Goal: Information Seeking & Learning: Learn about a topic

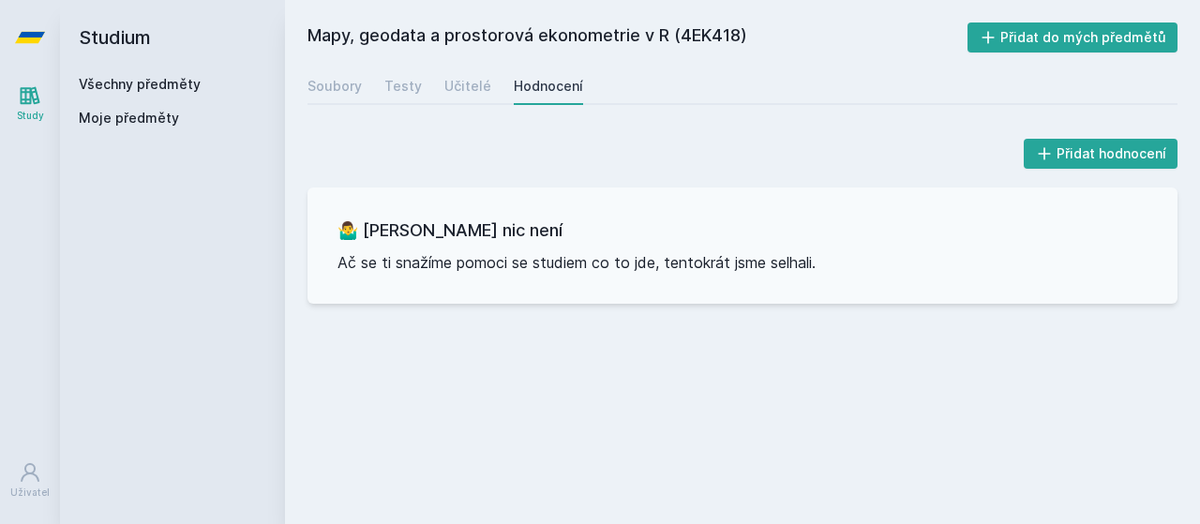
click at [174, 82] on link "Všechny předměty" at bounding box center [140, 84] width 122 height 16
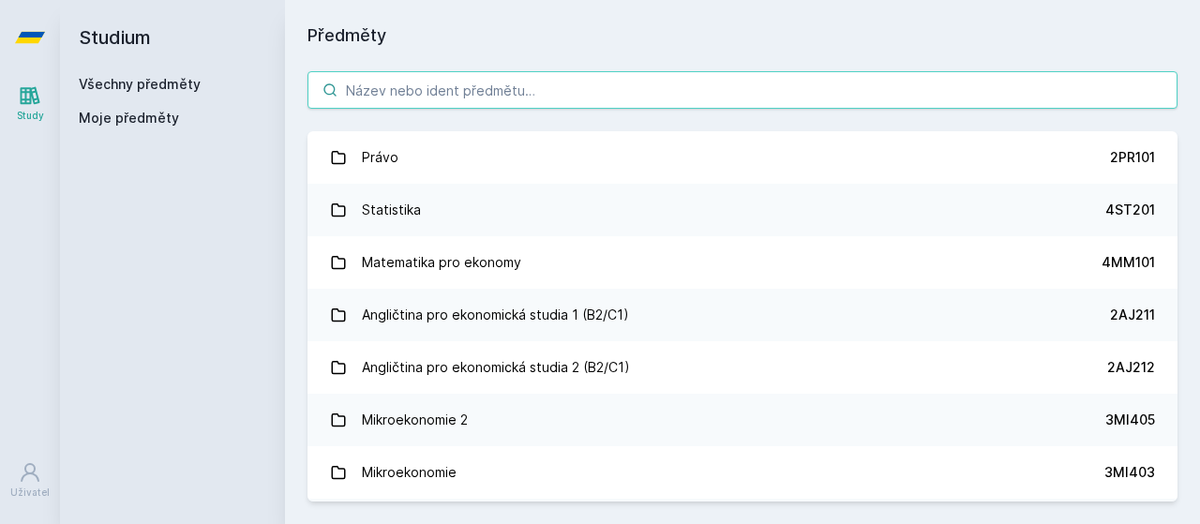
click at [590, 98] on input "search" at bounding box center [742, 89] width 870 height 37
paste input "5EN106"
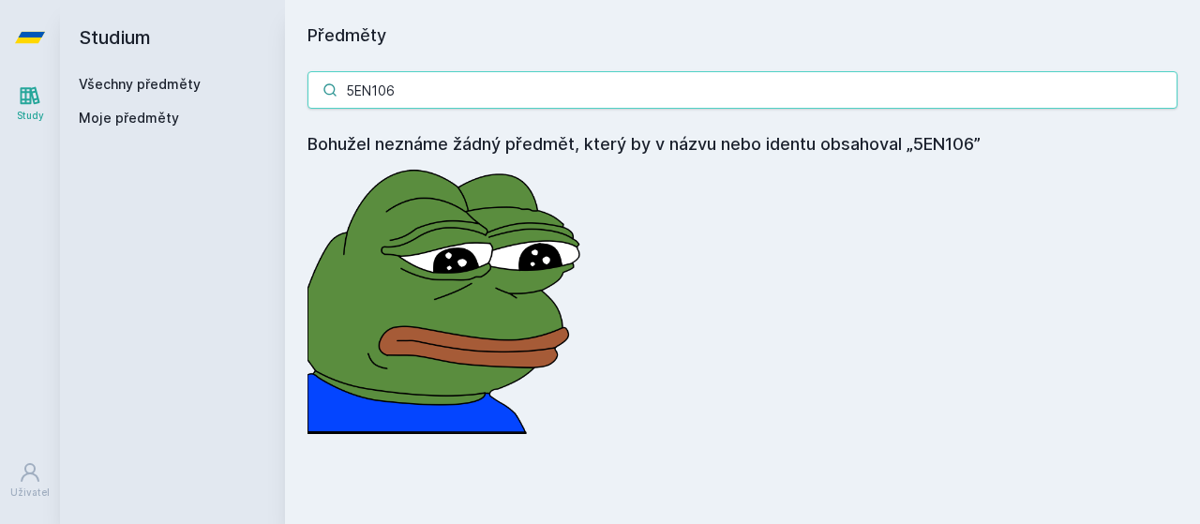
drag, startPoint x: 396, startPoint y: 106, endPoint x: 232, endPoint y: 130, distance: 165.8
click at [307, 109] on input "5EN106" at bounding box center [742, 89] width 870 height 37
paste input "3MI202"
click at [444, 83] on input "3MI202" at bounding box center [742, 89] width 870 height 37
drag, startPoint x: 486, startPoint y: 89, endPoint x: 6, endPoint y: 169, distance: 487.4
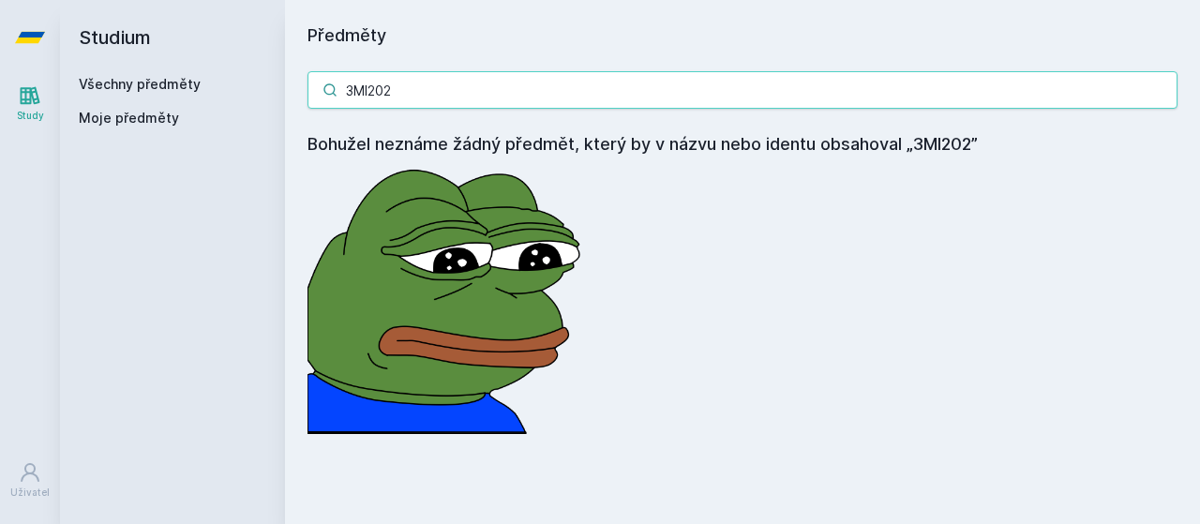
click at [307, 109] on input "3MI202" at bounding box center [742, 89] width 870 height 37
paste input "4EK418"
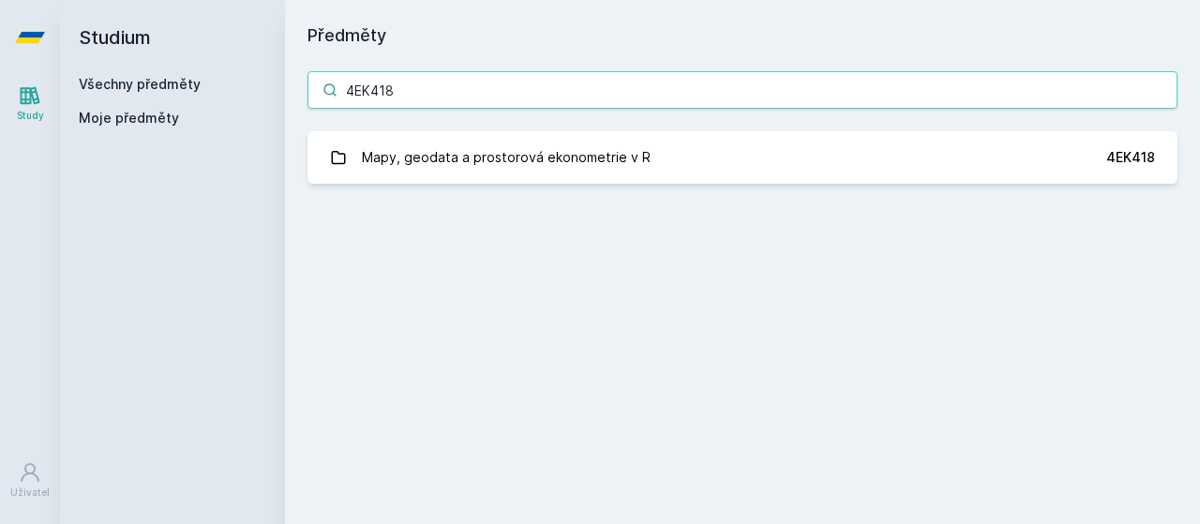
type input "4EK418"
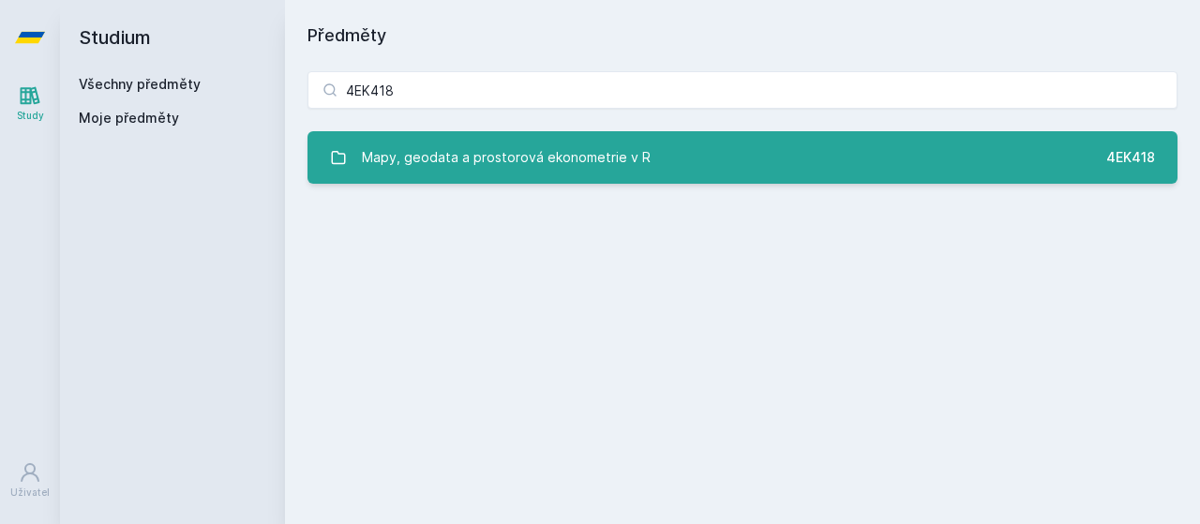
click at [475, 159] on div "Mapy, geodata a prostorová ekonometrie v R" at bounding box center [506, 157] width 289 height 37
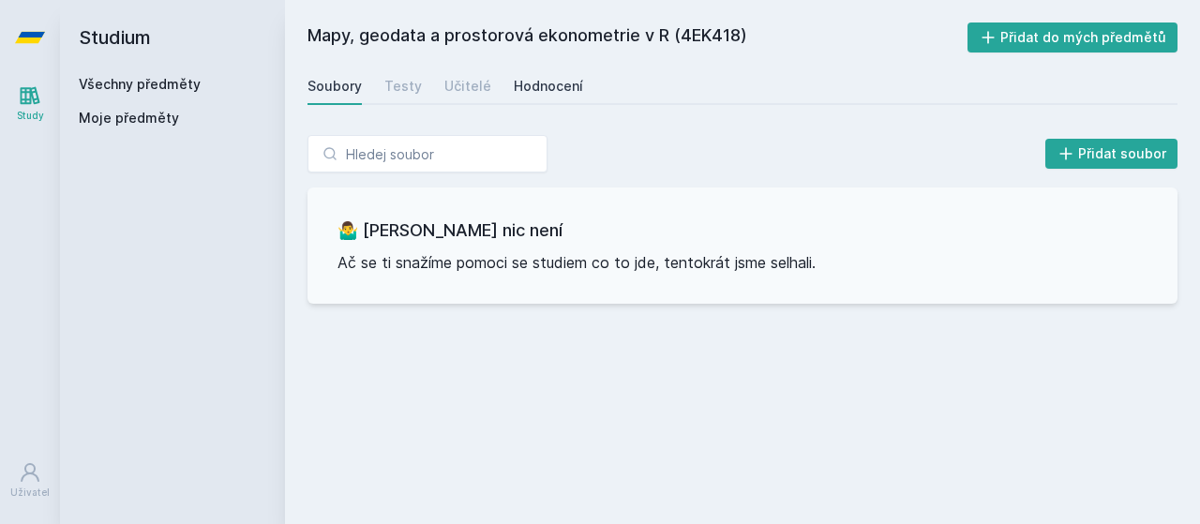
click at [560, 72] on link "Hodnocení" at bounding box center [548, 85] width 69 height 37
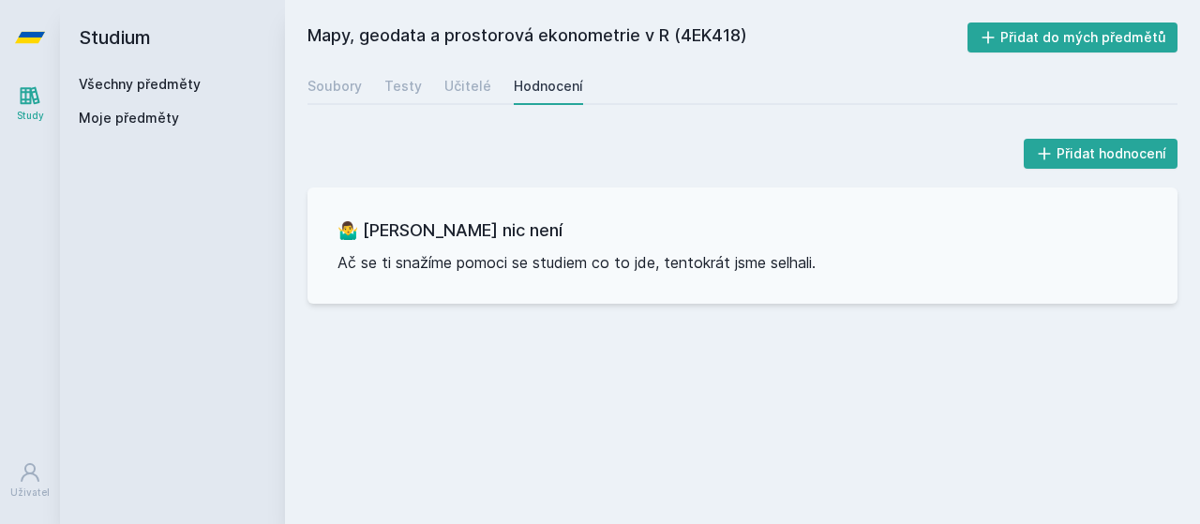
click at [144, 91] on link "Všechny předměty" at bounding box center [140, 84] width 122 height 16
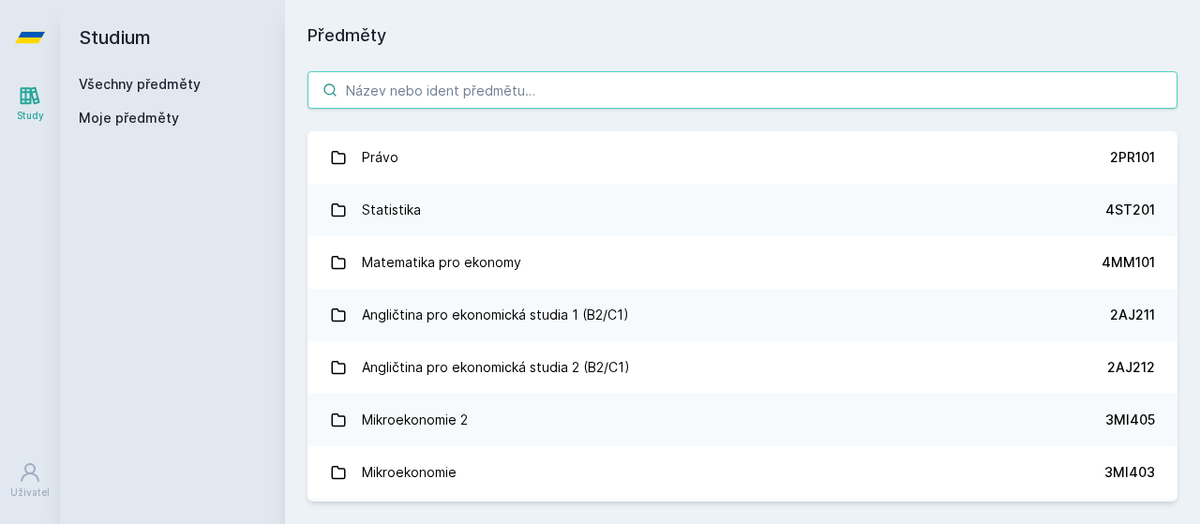
click at [447, 89] on input "search" at bounding box center [742, 89] width 870 height 37
paste input "4EK202"
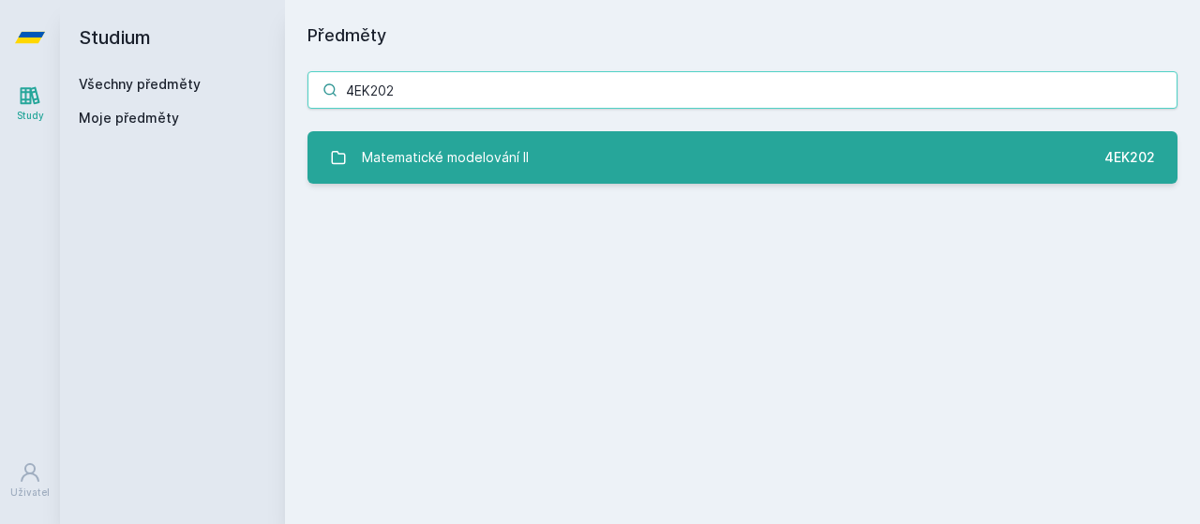
type input "4EK202"
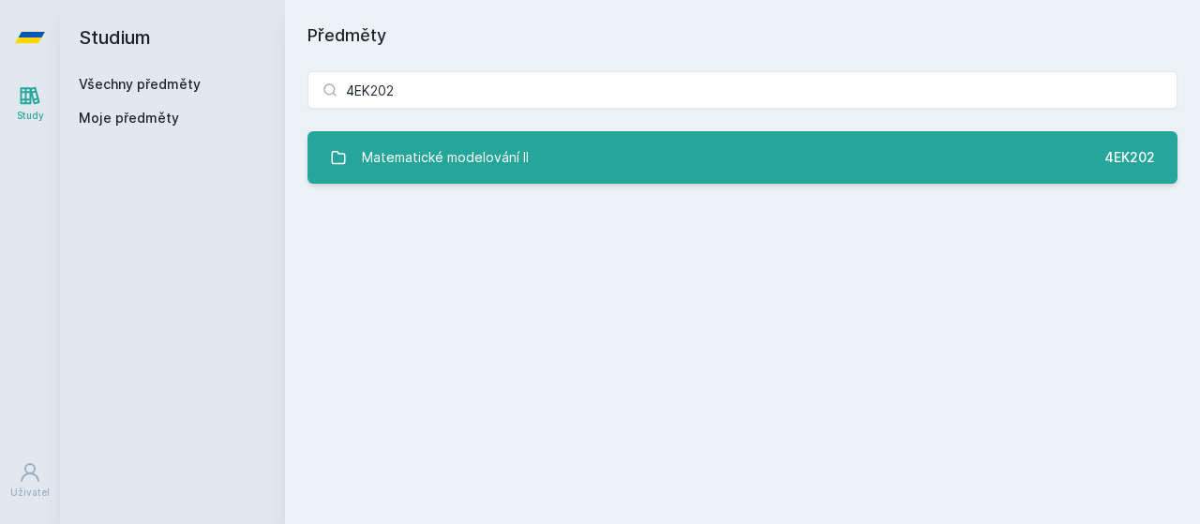
click at [455, 153] on div "Matematické modelování II" at bounding box center [445, 157] width 167 height 37
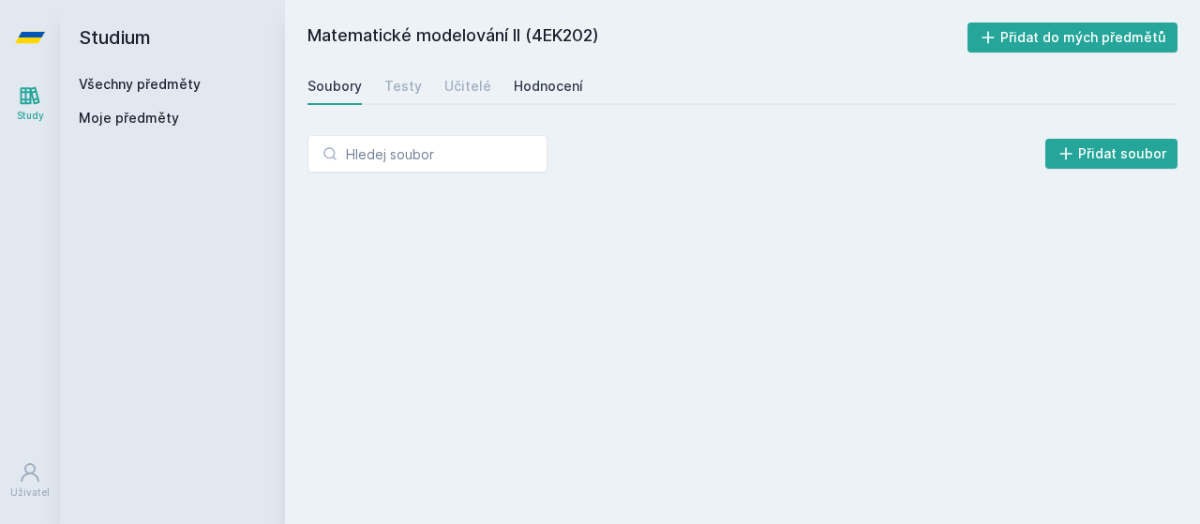
click at [540, 82] on div "Hodnocení" at bounding box center [548, 86] width 69 height 19
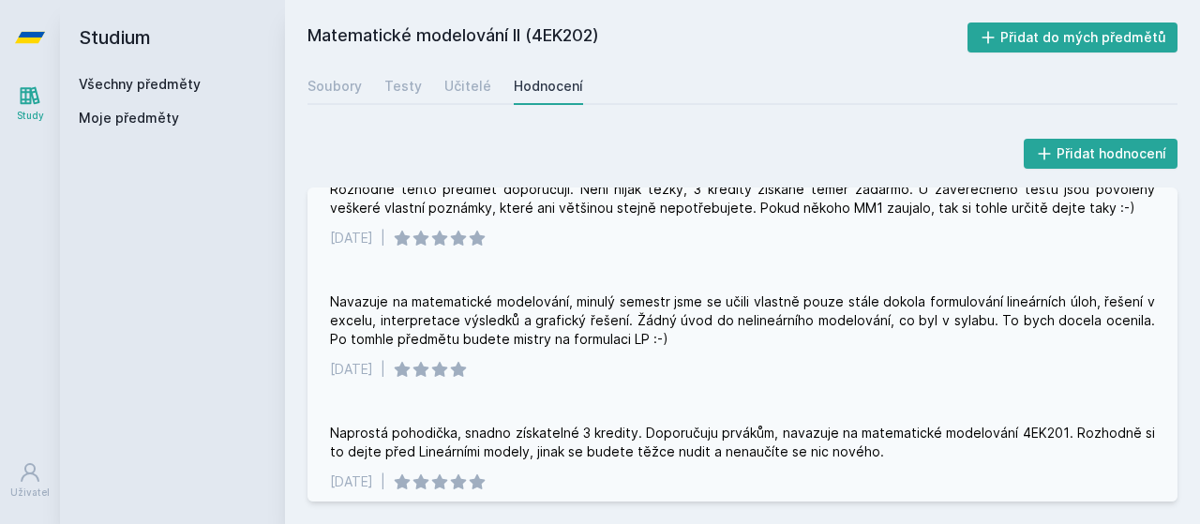
scroll to position [360, 0]
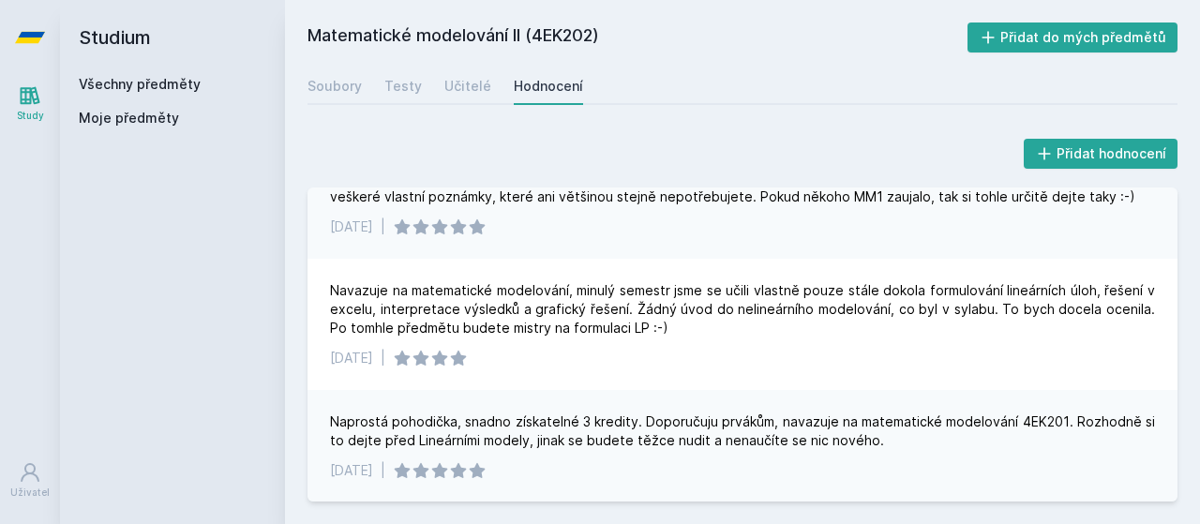
click at [147, 78] on link "Všechny předměty" at bounding box center [140, 84] width 122 height 16
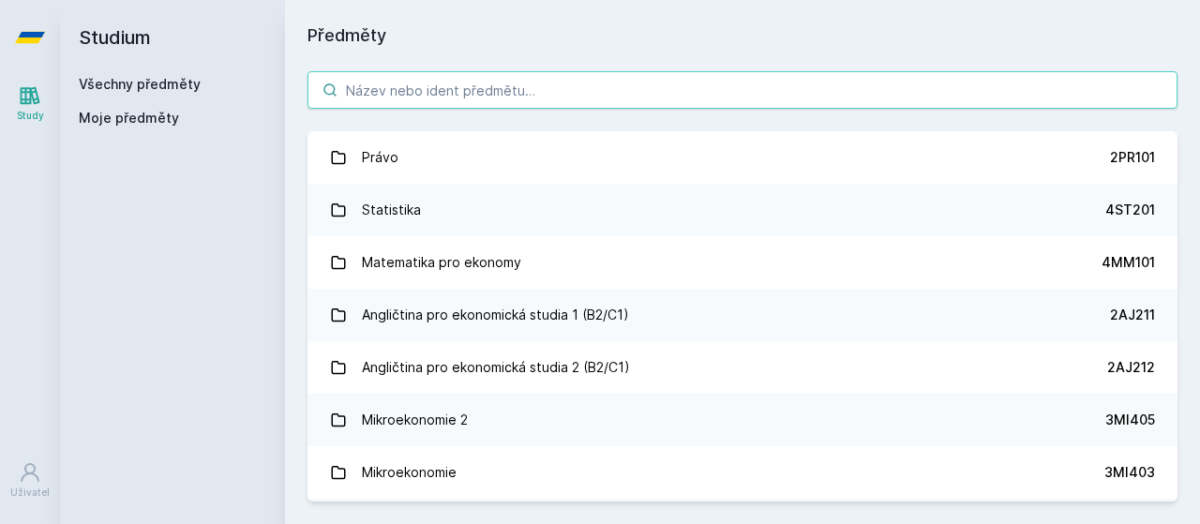
click at [377, 95] on input "search" at bounding box center [742, 89] width 870 height 37
paste input "4EK617"
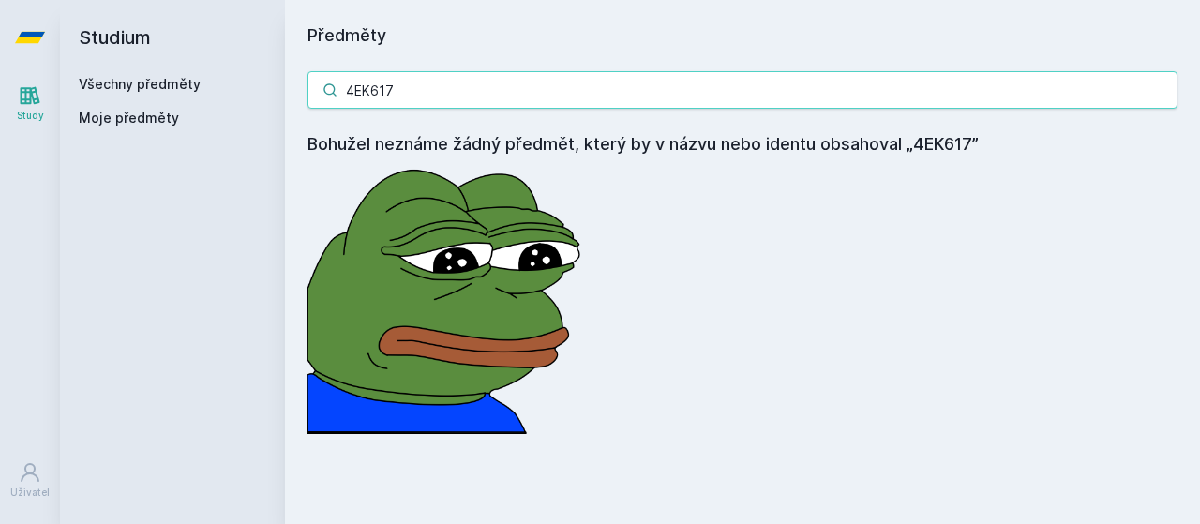
drag, startPoint x: 424, startPoint y: 95, endPoint x: 0, endPoint y: 167, distance: 429.7
click at [307, 109] on input "4EK617" at bounding box center [742, 89] width 870 height 37
paste input "SA111"
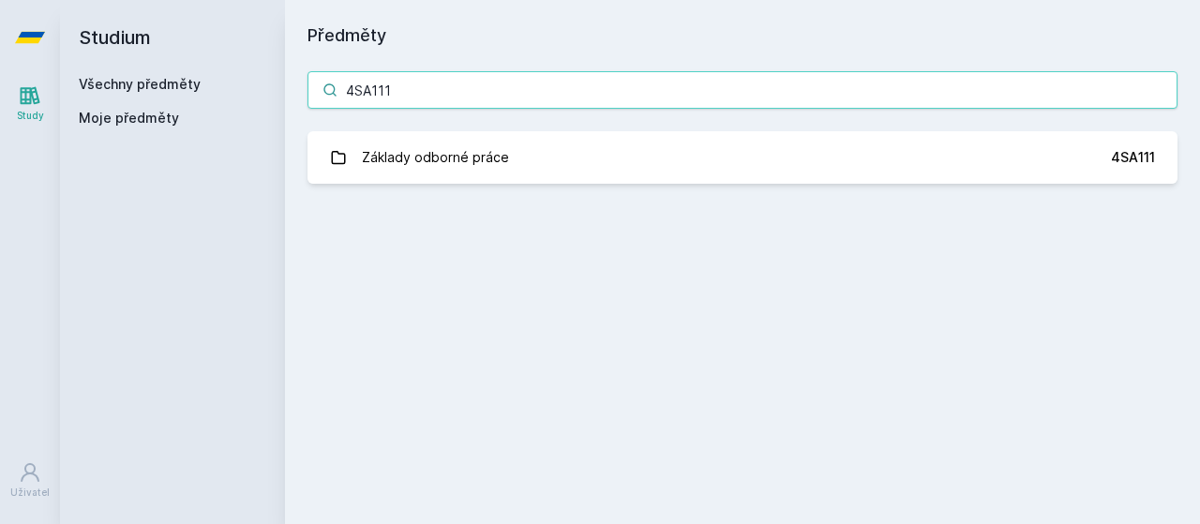
type input "4SA111"
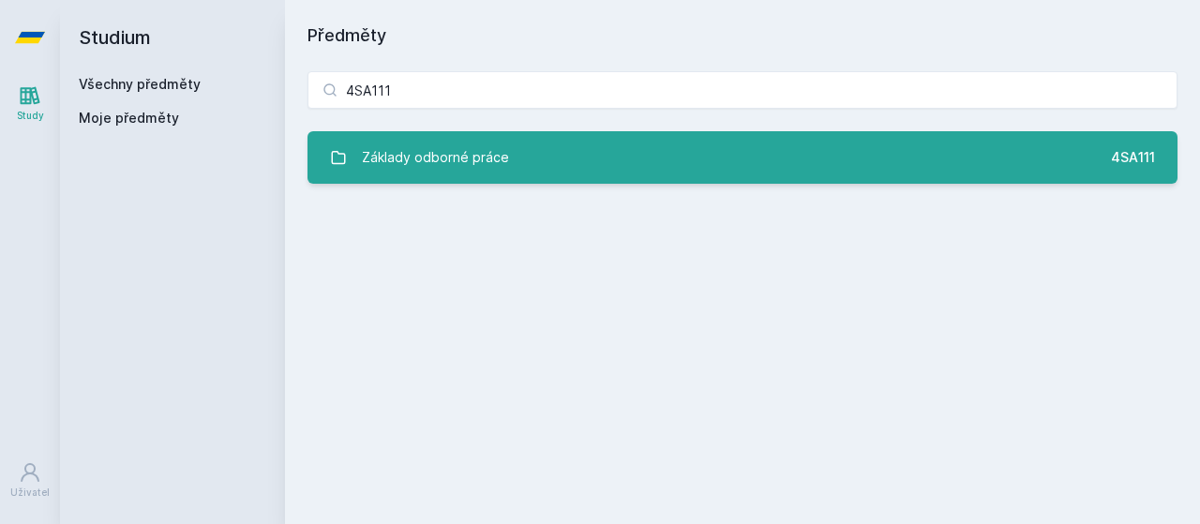
click at [496, 157] on div "Základy odborné práce" at bounding box center [435, 157] width 147 height 37
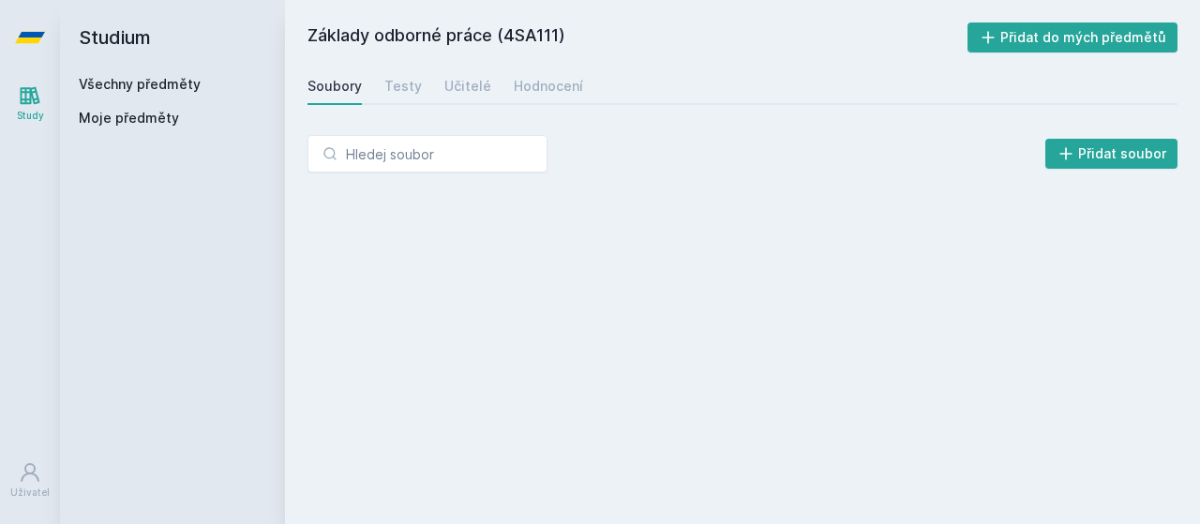
click at [526, 103] on div "Soubory Testy Učitelé Hodnocení" at bounding box center [742, 85] width 870 height 37
click at [534, 88] on div "Hodnocení" at bounding box center [548, 86] width 69 height 19
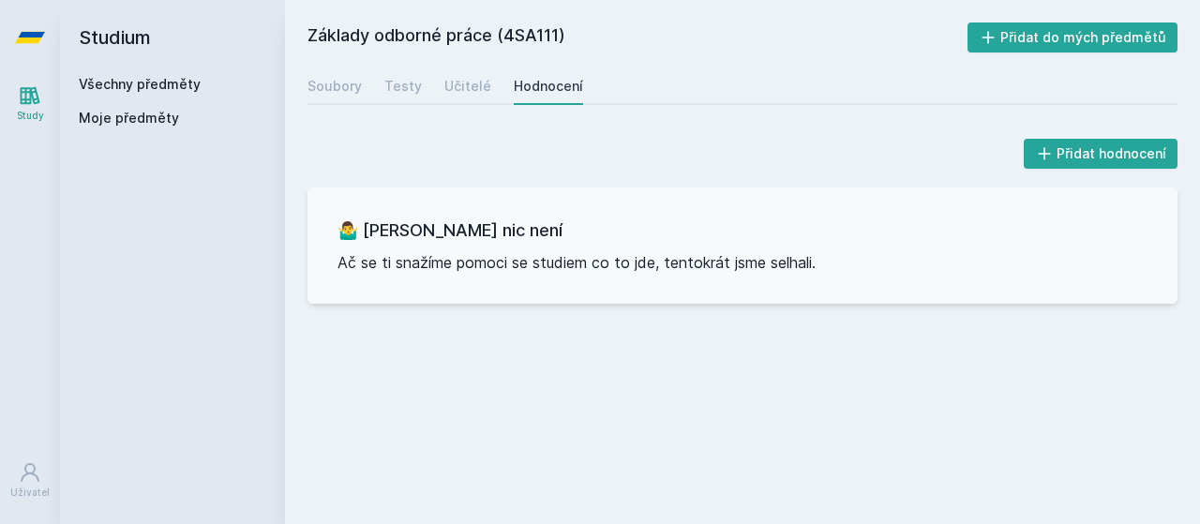
click at [170, 83] on link "Všechny předměty" at bounding box center [140, 84] width 122 height 16
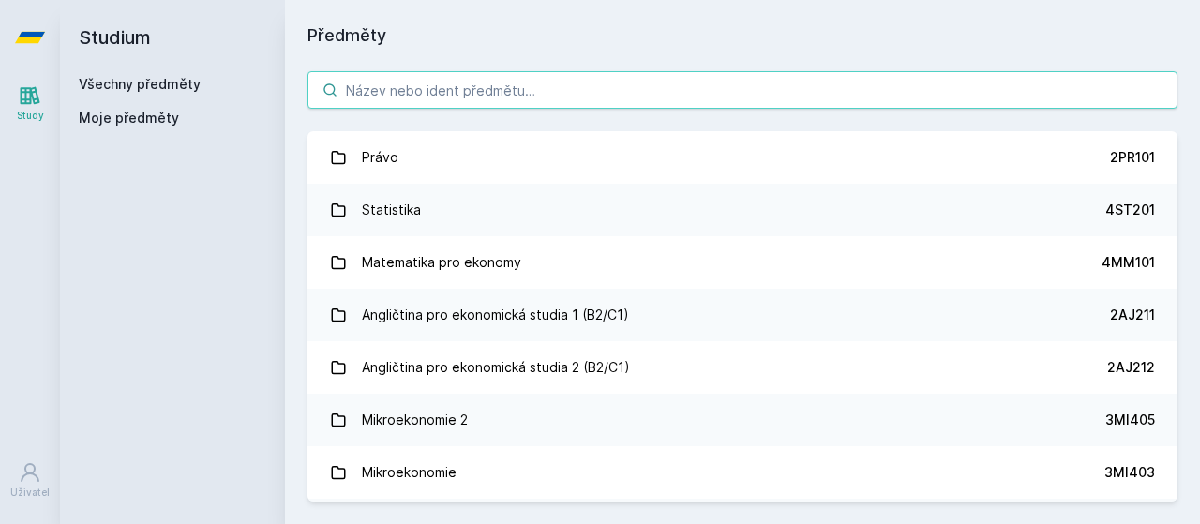
click at [531, 94] on input "search" at bounding box center [742, 89] width 870 height 37
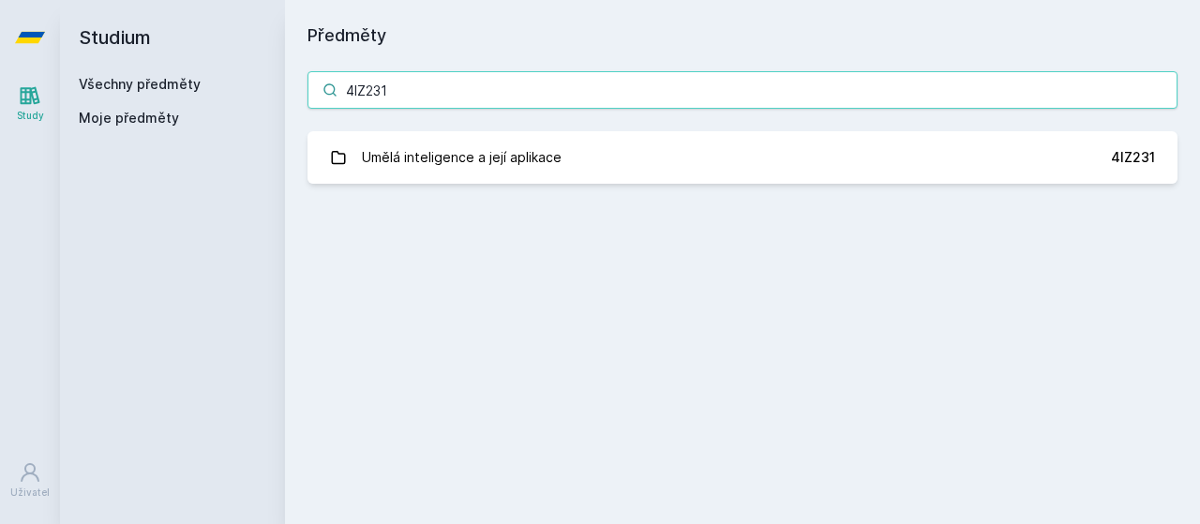
type input "4IZ231"
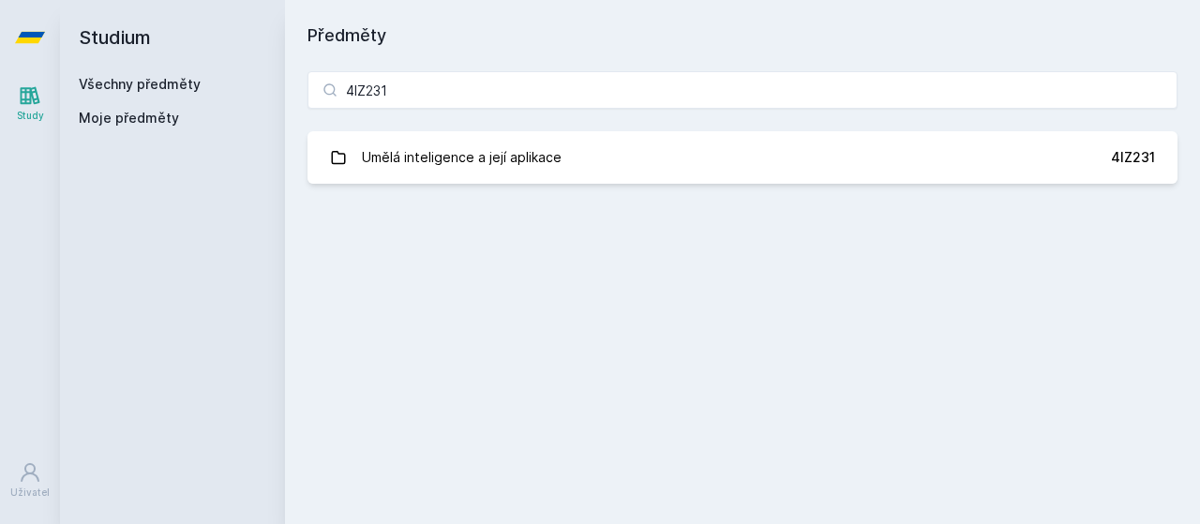
click at [792, 115] on div "4IZ231 Umělá inteligence a její aplikace 4IZ231 Jejda, něco se pokazilo." at bounding box center [742, 127] width 915 height 157
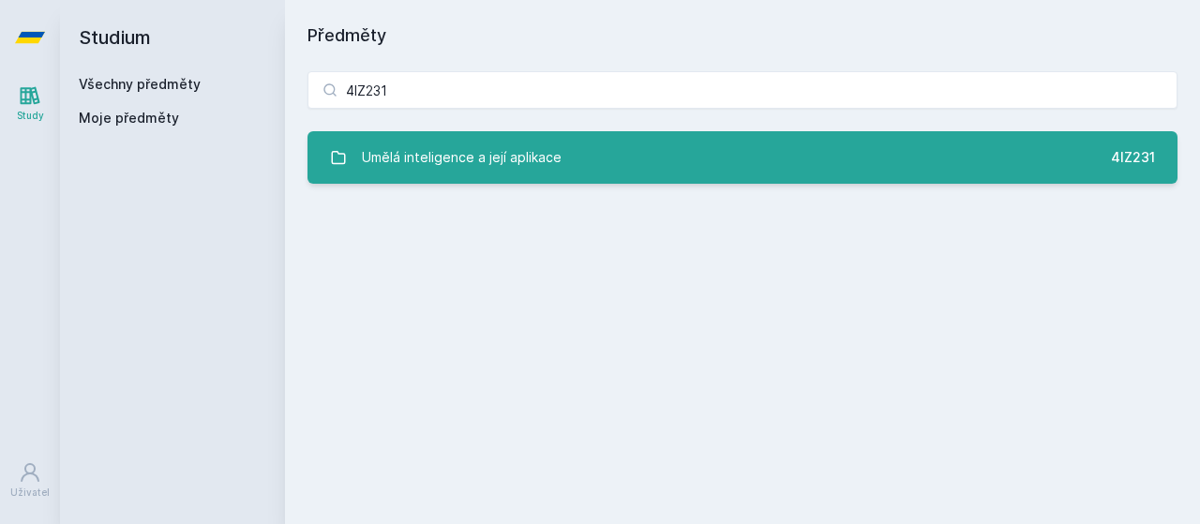
click at [778, 149] on link "Umělá inteligence a její aplikace 4IZ231" at bounding box center [742, 157] width 870 height 52
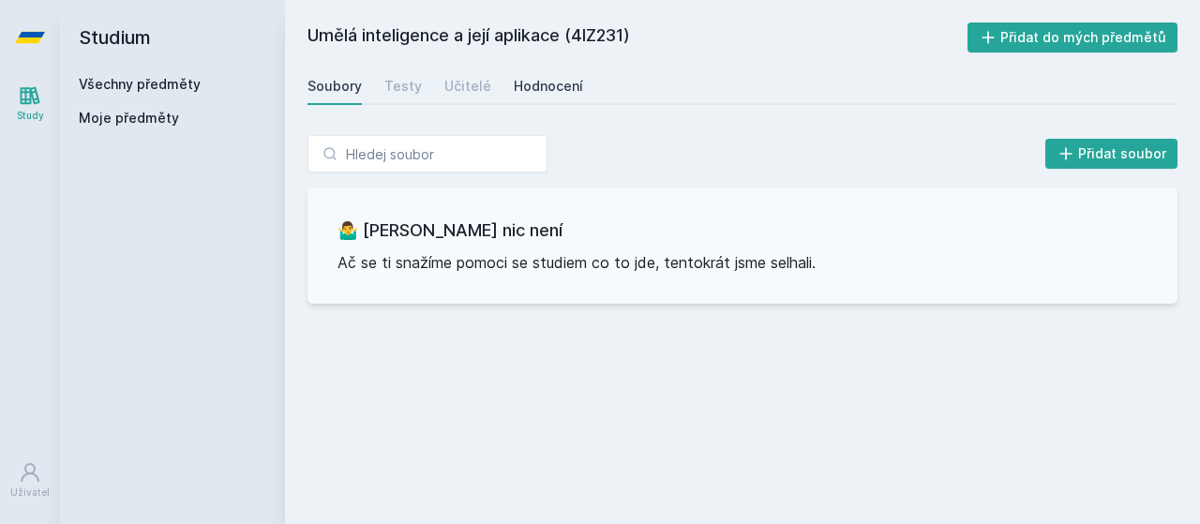
click at [528, 90] on div "Hodnocení" at bounding box center [548, 86] width 69 height 19
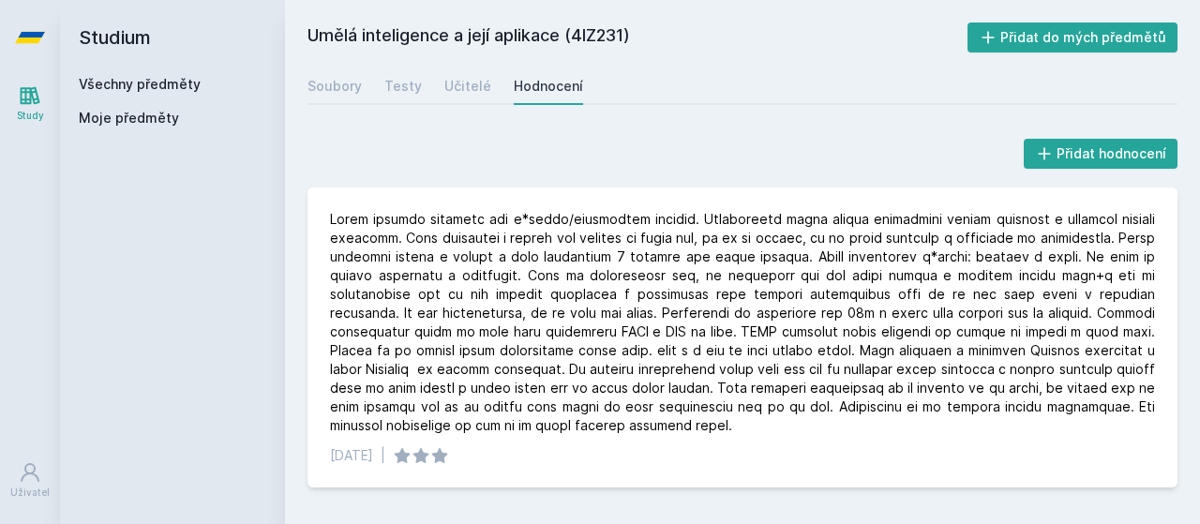
click at [595, 33] on h2 "Umělá inteligence a její aplikace (4IZ231)" at bounding box center [637, 37] width 660 height 30
copy h2 "4IZ231"
